Goal: Task Accomplishment & Management: Complete application form

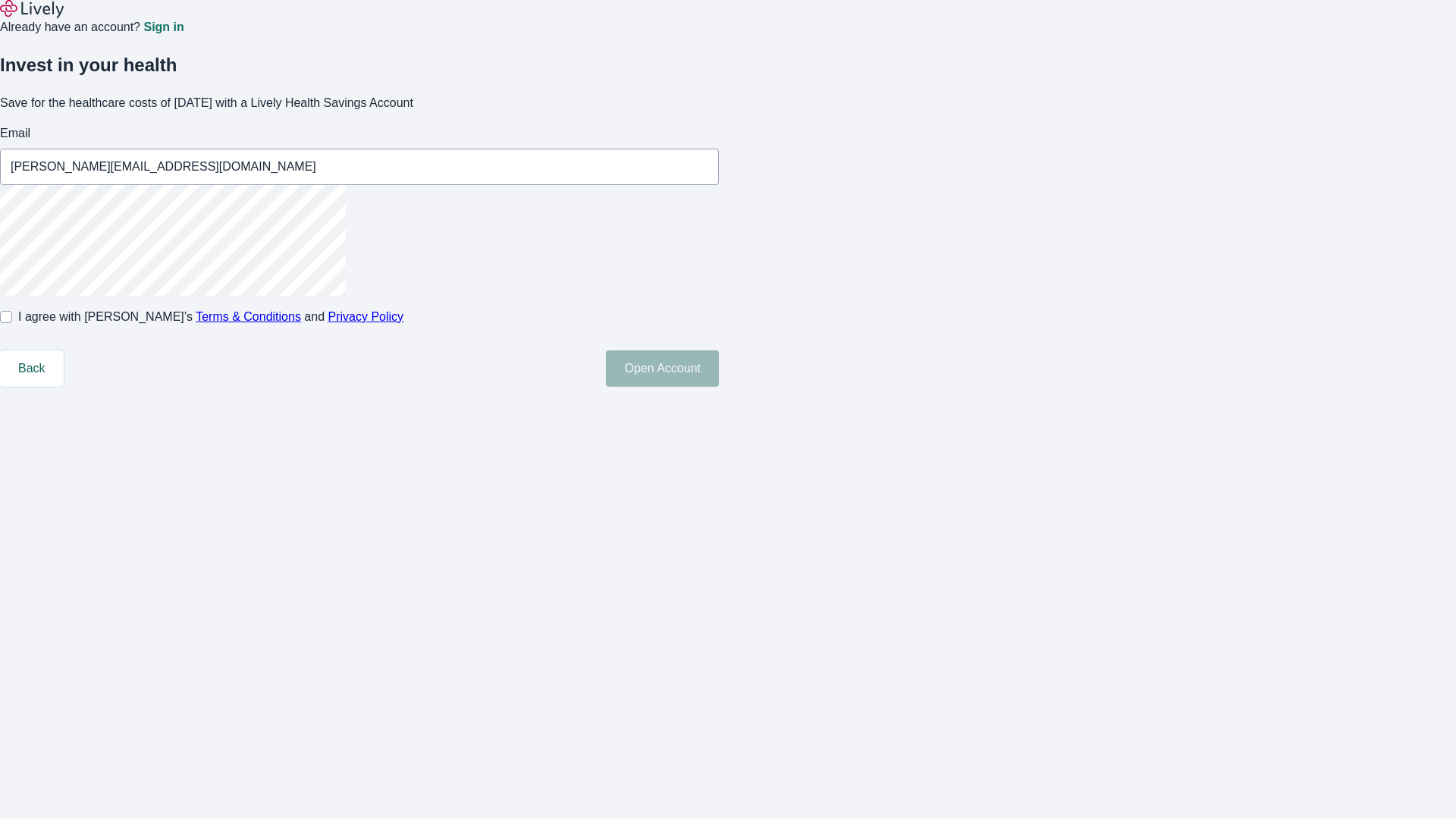
click at [12, 323] on input "I agree with Lively’s Terms & Conditions and Privacy Policy" at bounding box center [6, 317] width 12 height 12
checkbox input "true"
click at [719, 386] on button "Open Account" at bounding box center [662, 369] width 113 height 37
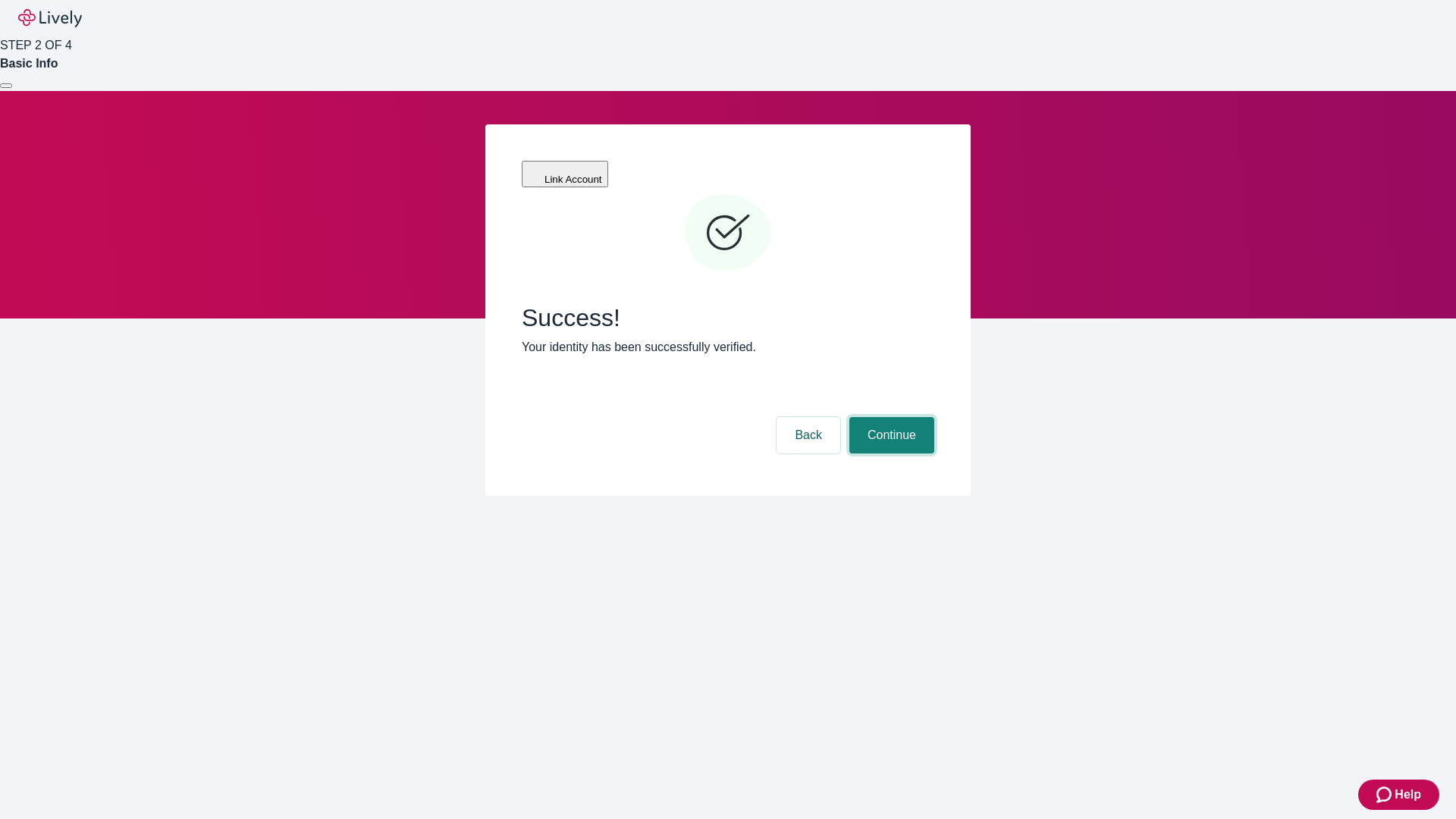
click at [890, 417] on button "Continue" at bounding box center [892, 435] width 85 height 37
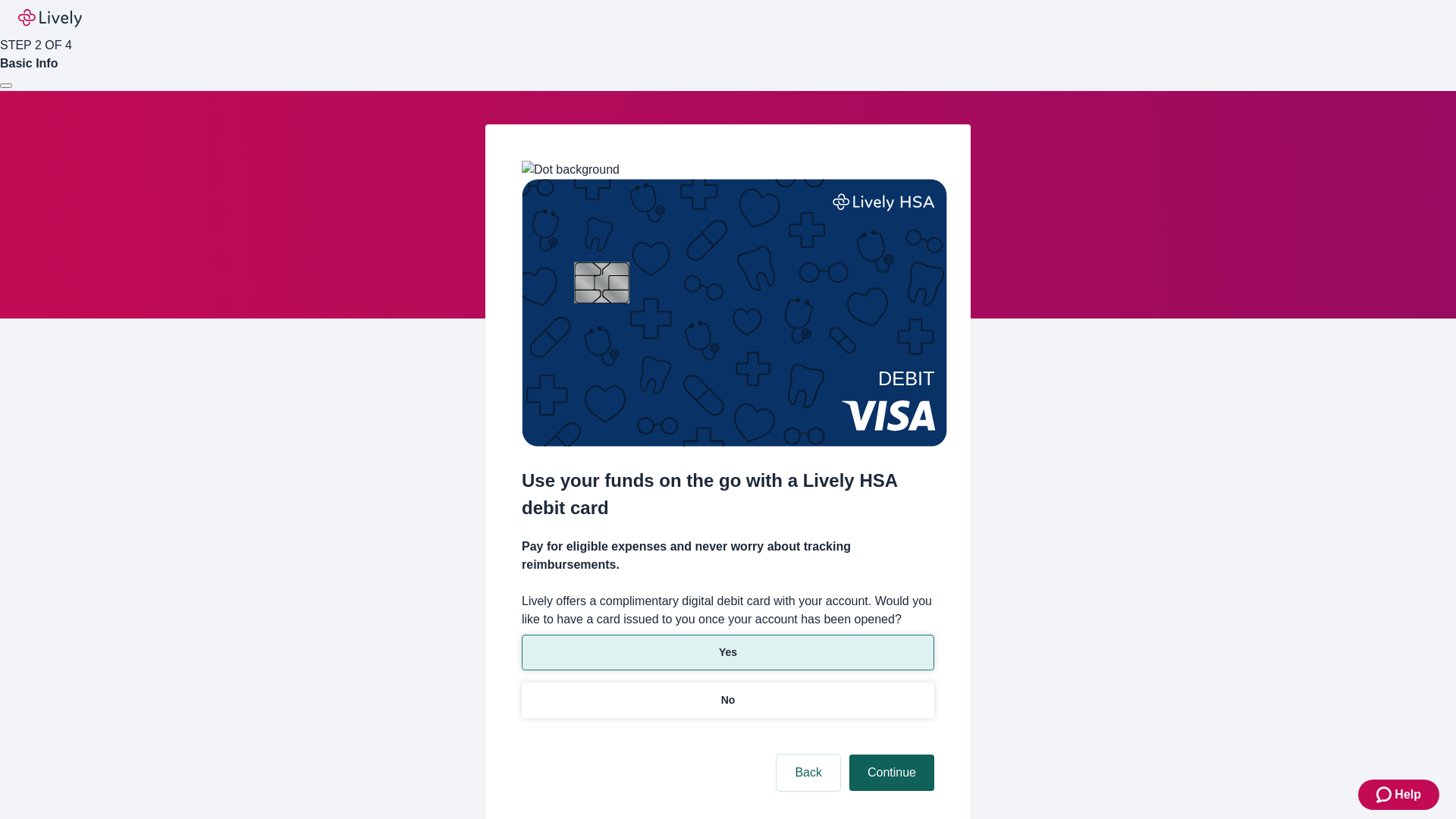
click at [727, 644] on p "Yes" at bounding box center [728, 652] width 18 height 16
click at [890, 754] on button "Continue" at bounding box center [892, 772] width 85 height 37
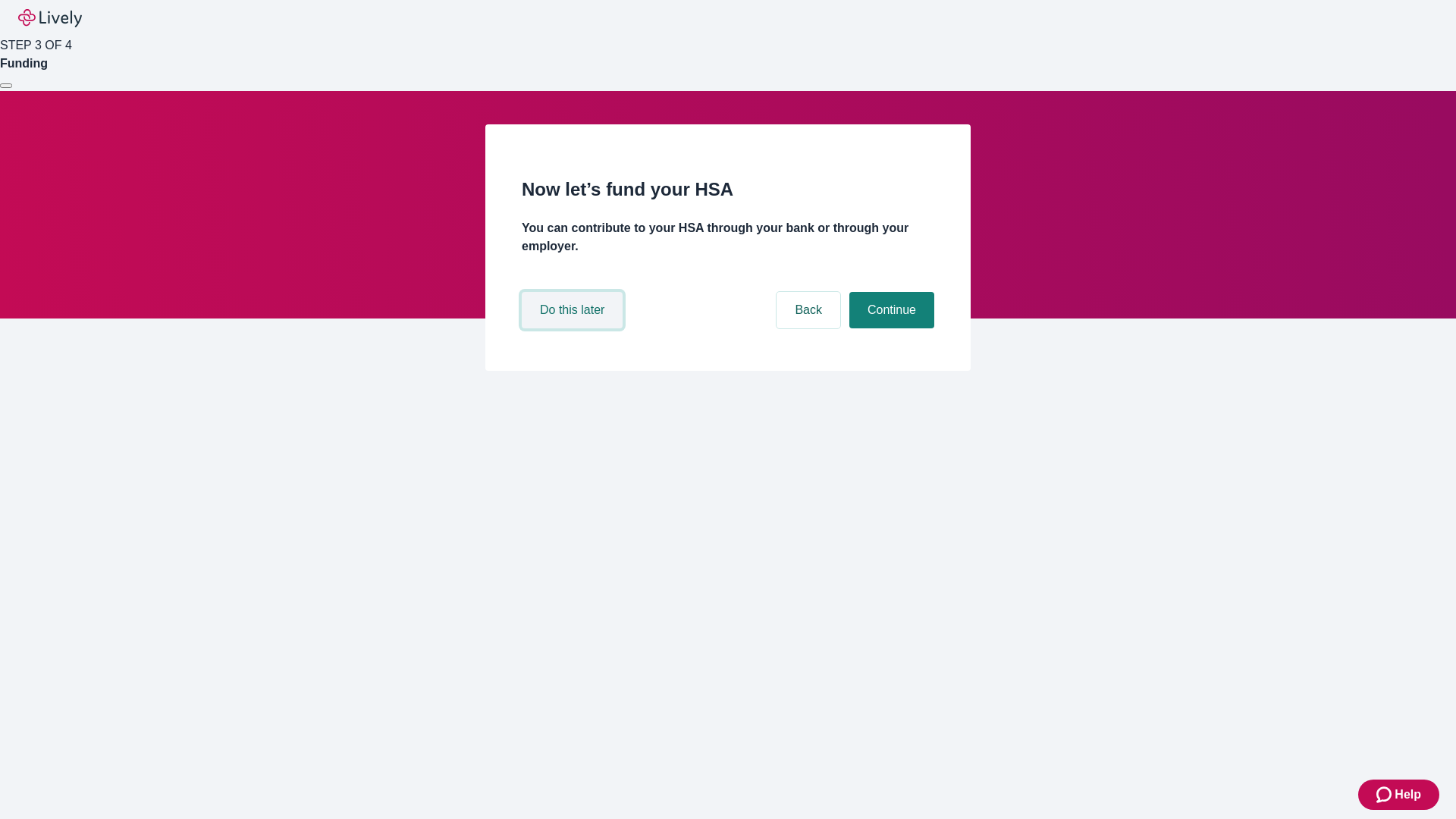
click at [574, 328] on button "Do this later" at bounding box center [572, 310] width 101 height 37
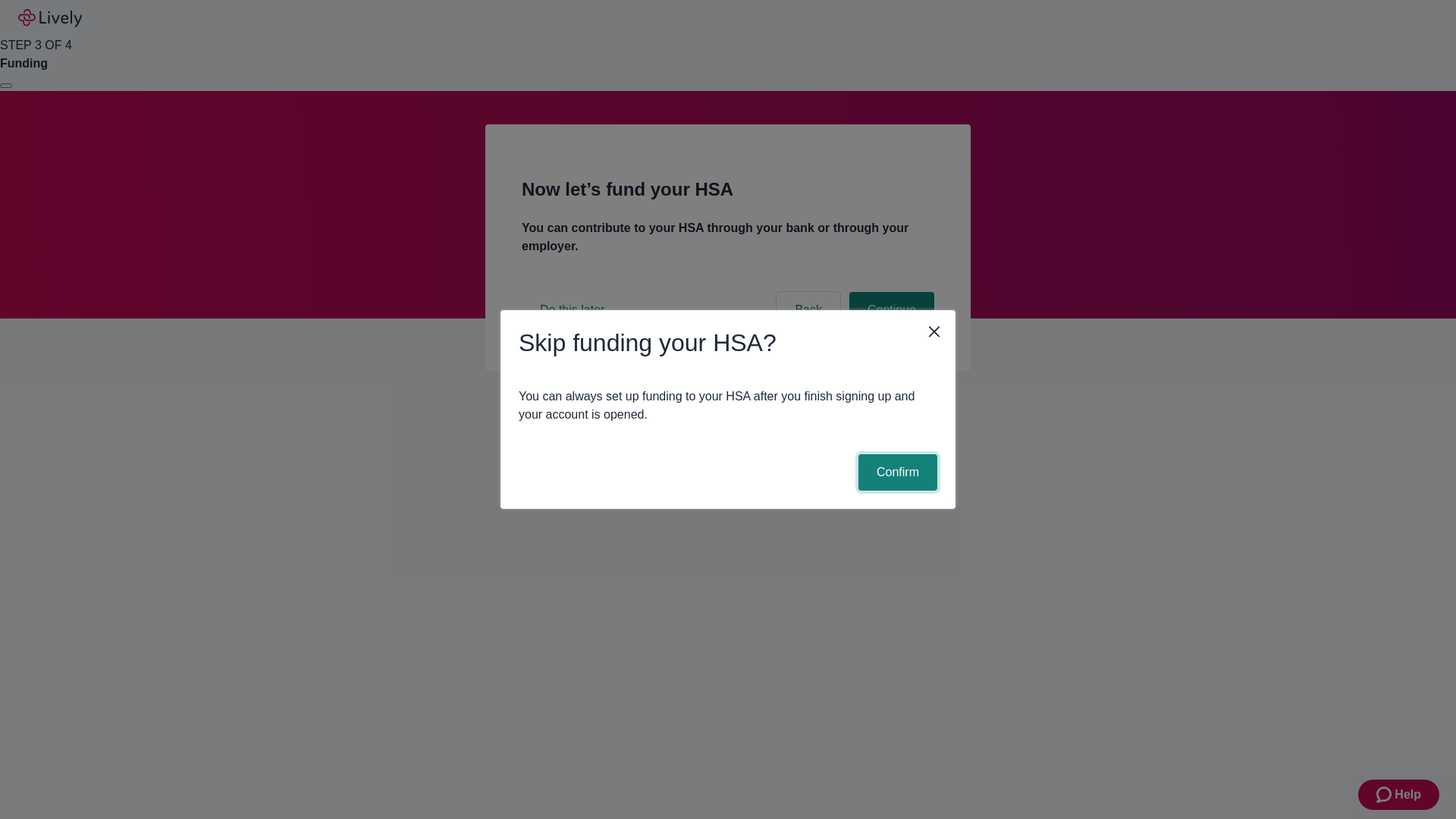
click at [896, 472] on button "Confirm" at bounding box center [898, 472] width 79 height 37
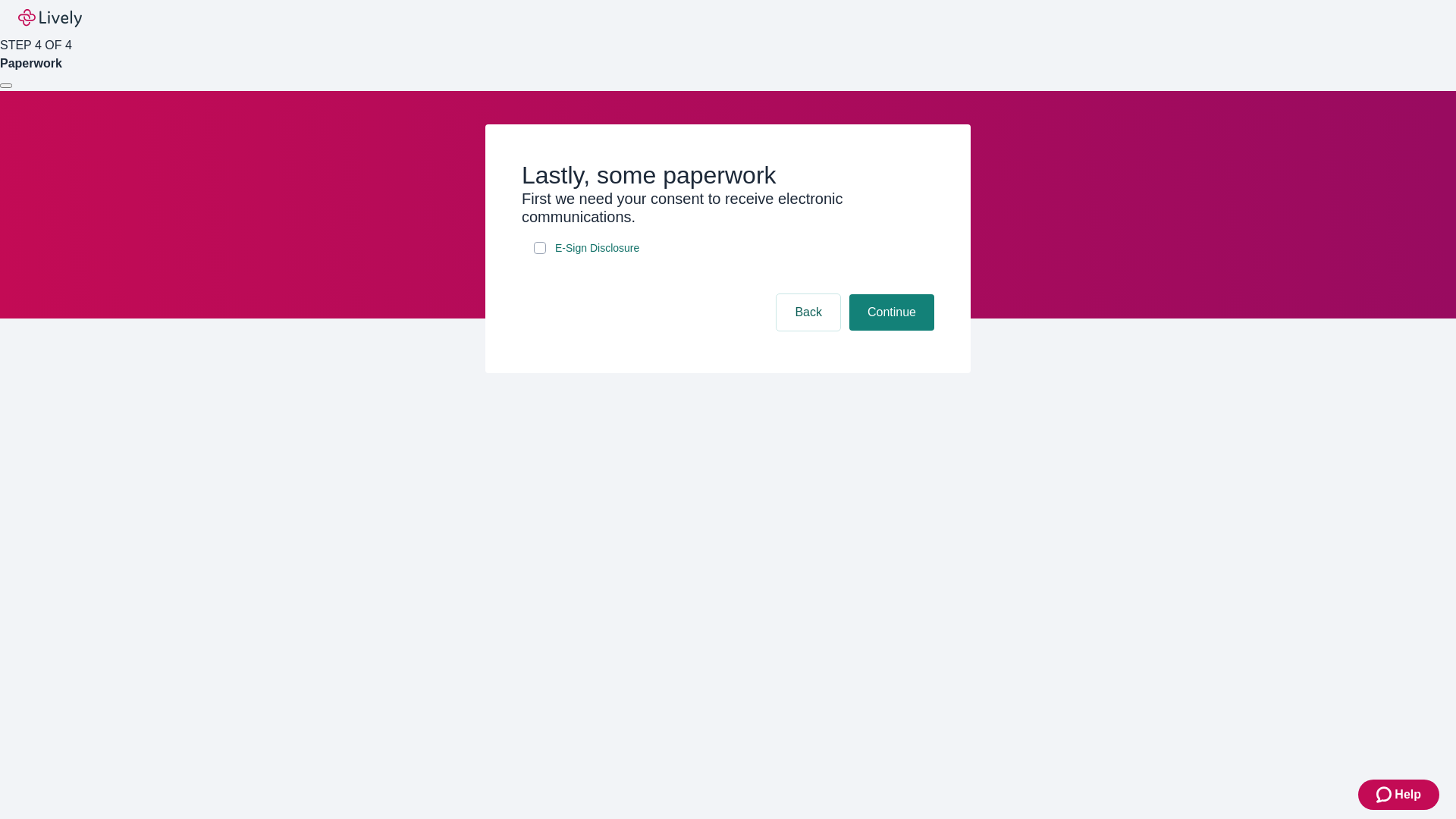
click at [540, 254] on input "E-Sign Disclosure" at bounding box center [541, 248] width 12 height 12
checkbox input "true"
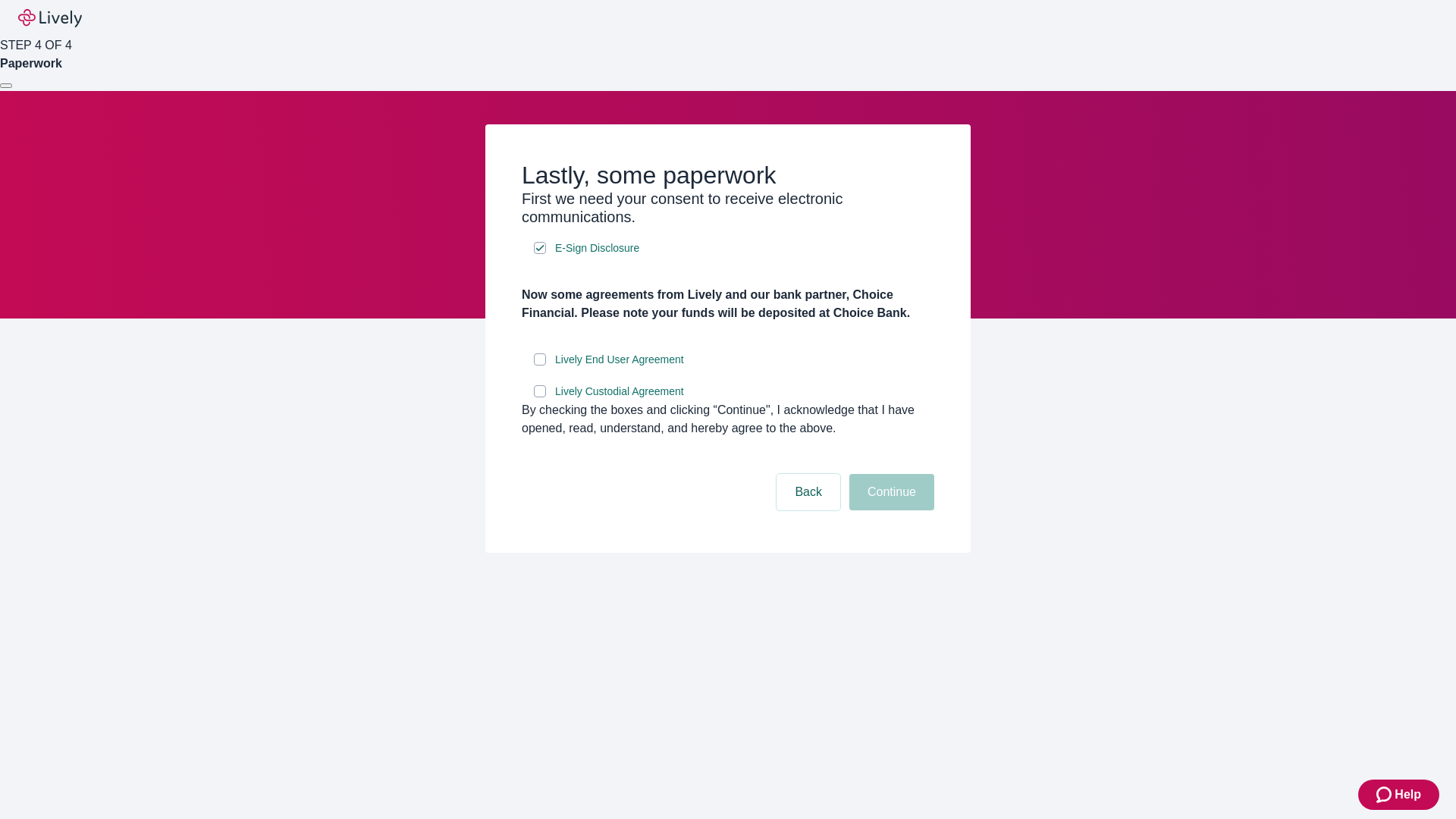
click at [540, 365] on input "Lively End User Agreement" at bounding box center [541, 360] width 12 height 12
checkbox input "true"
click at [540, 397] on input "Lively Custodial Agreement" at bounding box center [541, 391] width 12 height 12
checkbox input "true"
click at [890, 511] on button "Continue" at bounding box center [892, 492] width 85 height 37
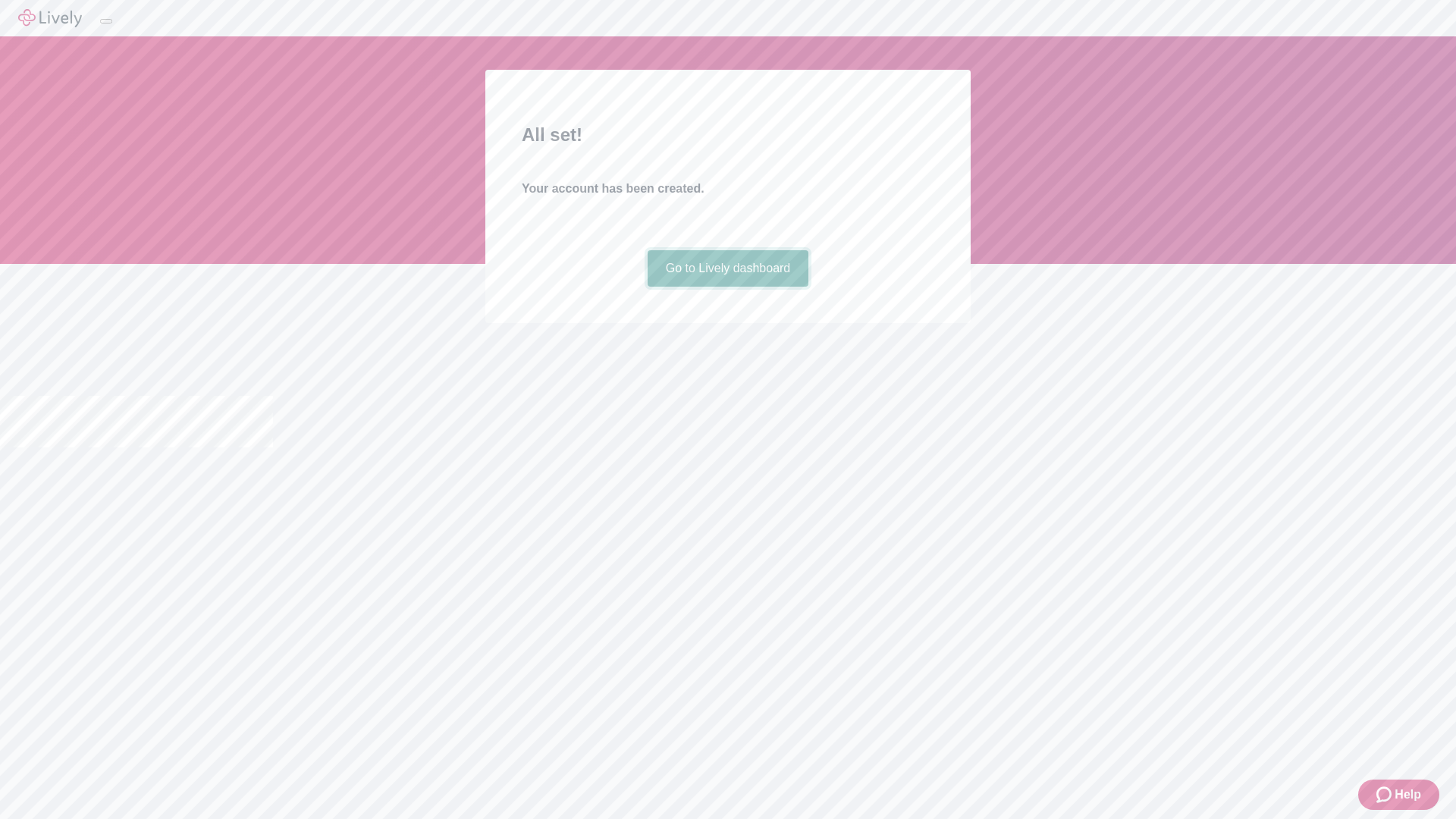
click at [727, 287] on link "Go to Lively dashboard" at bounding box center [728, 268] width 162 height 37
